Goal: Download file/media

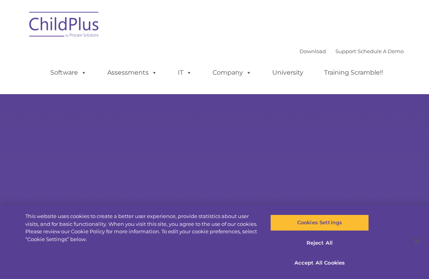
type input ""
select select "MEDIUM"
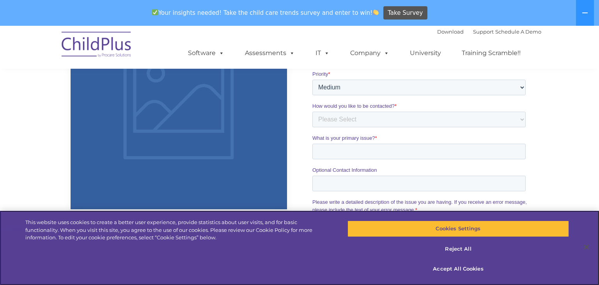
scroll to position [899, 0]
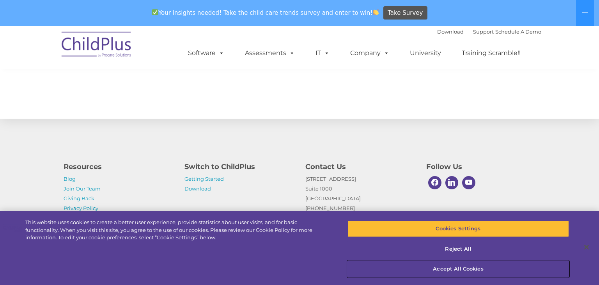
click at [429, 268] on button "Accept All Cookies" at bounding box center [459, 269] width 222 height 16
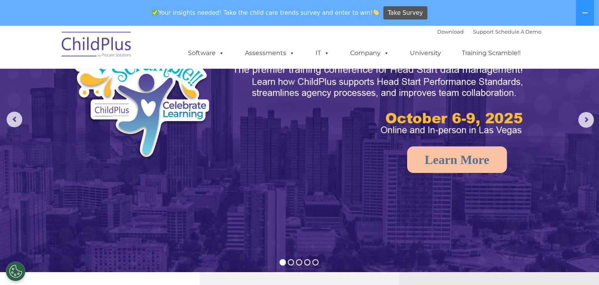
scroll to position [0, 0]
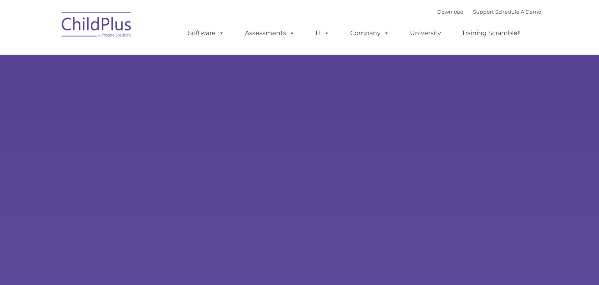
type input ""
select select "MEDIUM"
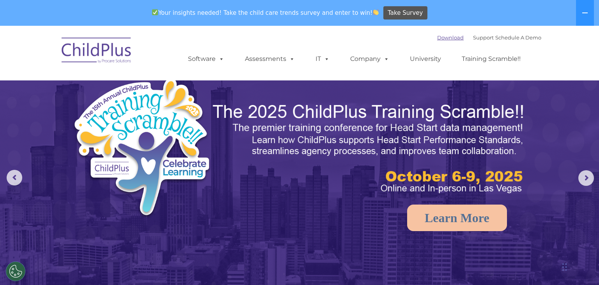
click at [437, 36] on link "Download" at bounding box center [450, 37] width 27 height 6
click at [585, 12] on icon at bounding box center [585, 12] width 5 height 1
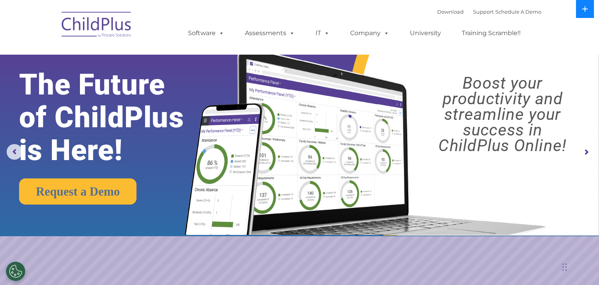
click at [585, 12] on button at bounding box center [585, 9] width 18 height 18
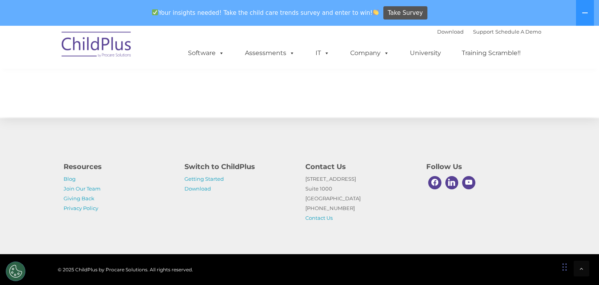
scroll to position [910, 0]
click at [195, 190] on link "Download" at bounding box center [198, 188] width 27 height 6
